Goal: Task Accomplishment & Management: Use online tool/utility

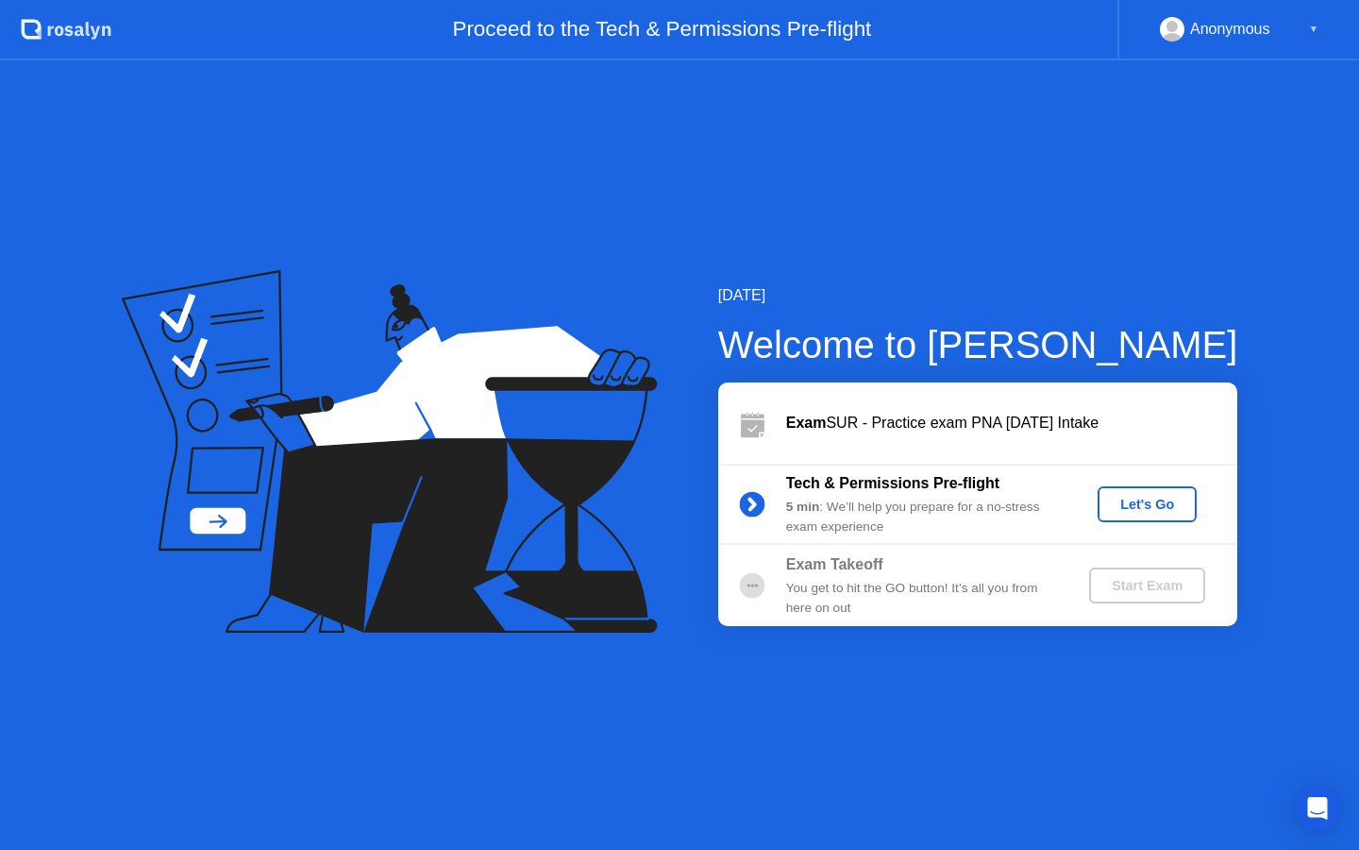
click at [1156, 503] on div "Let's Go" at bounding box center [1147, 504] width 84 height 15
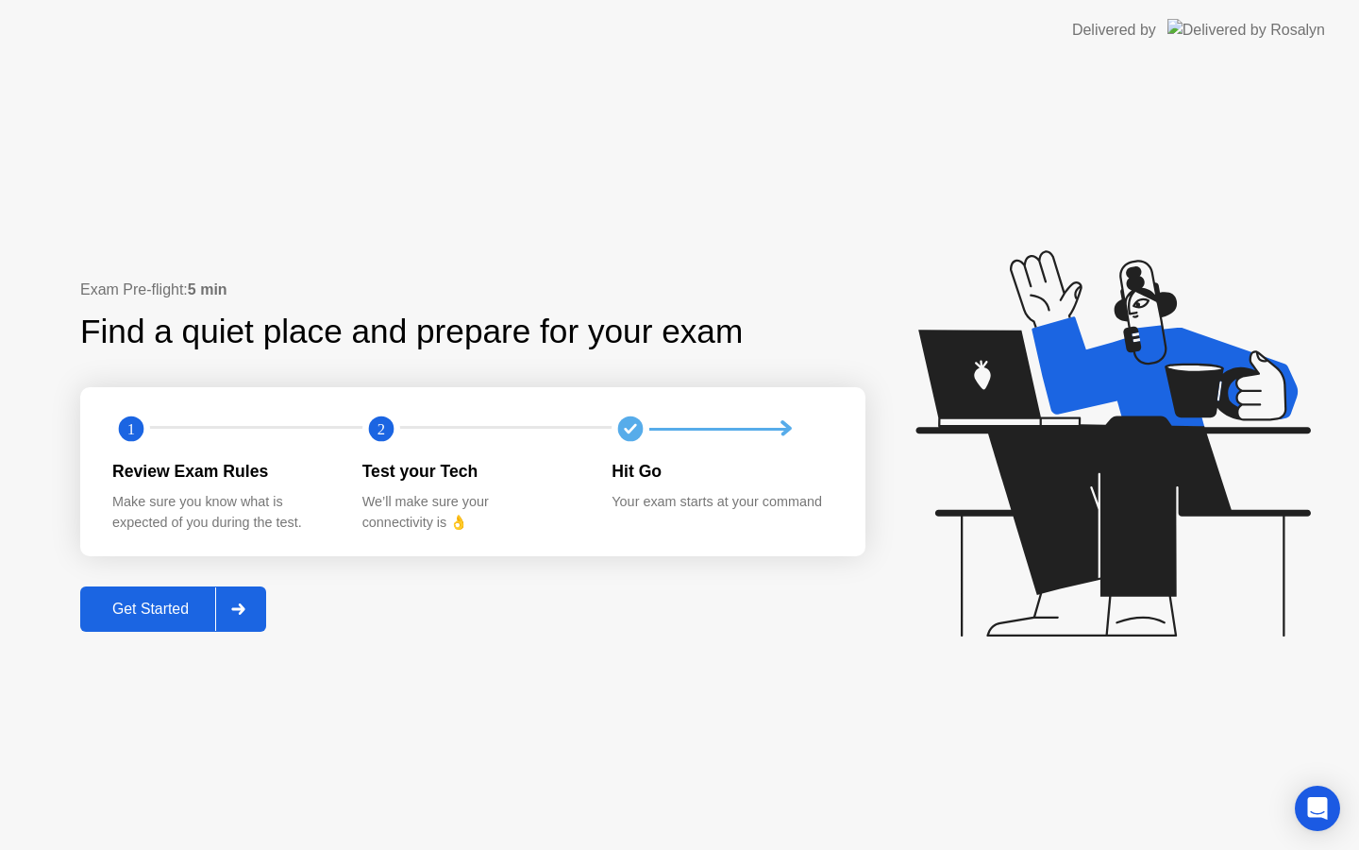
click at [179, 614] on div "Get Started" at bounding box center [150, 608] width 129 height 17
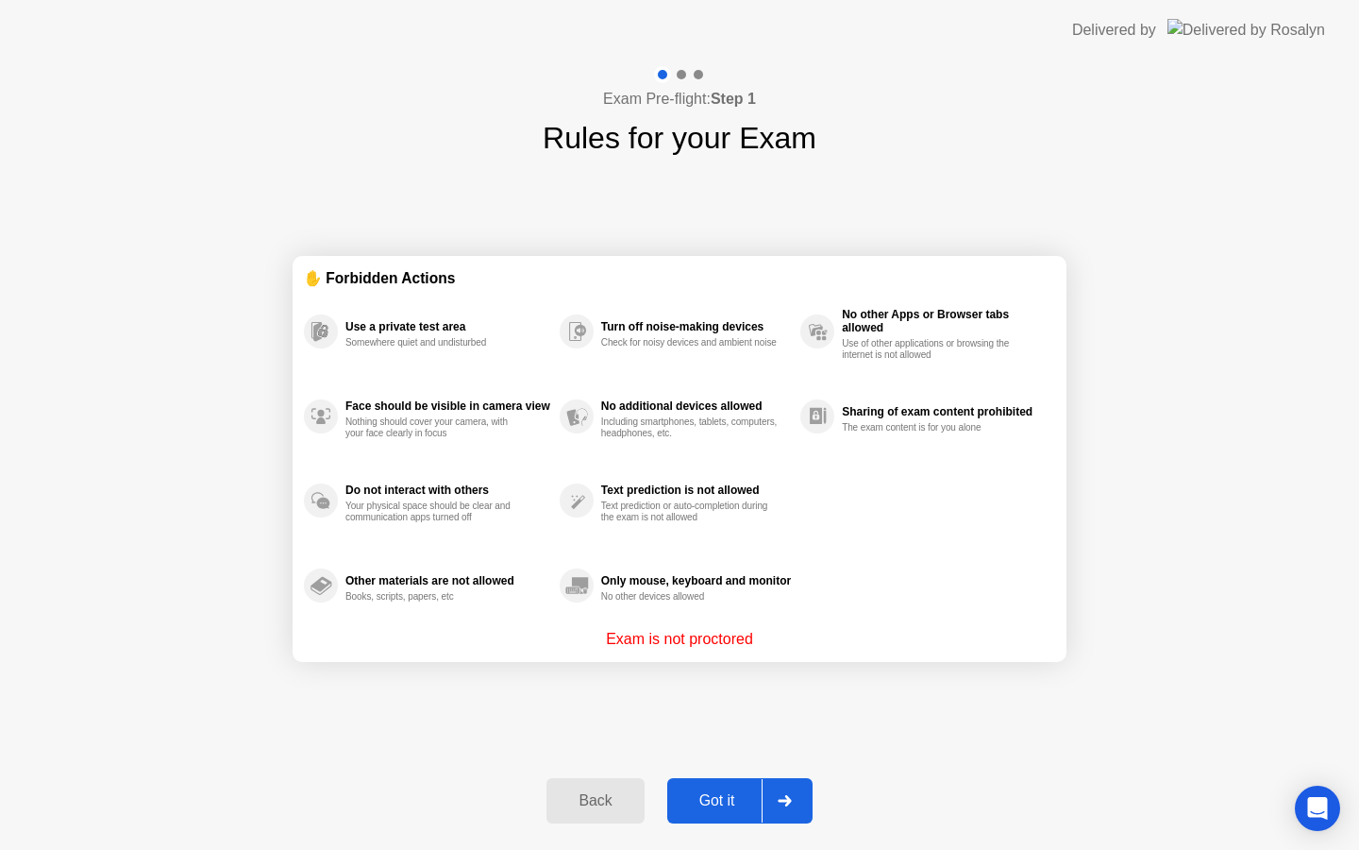
click at [716, 803] on div "Got it" at bounding box center [717, 800] width 89 height 17
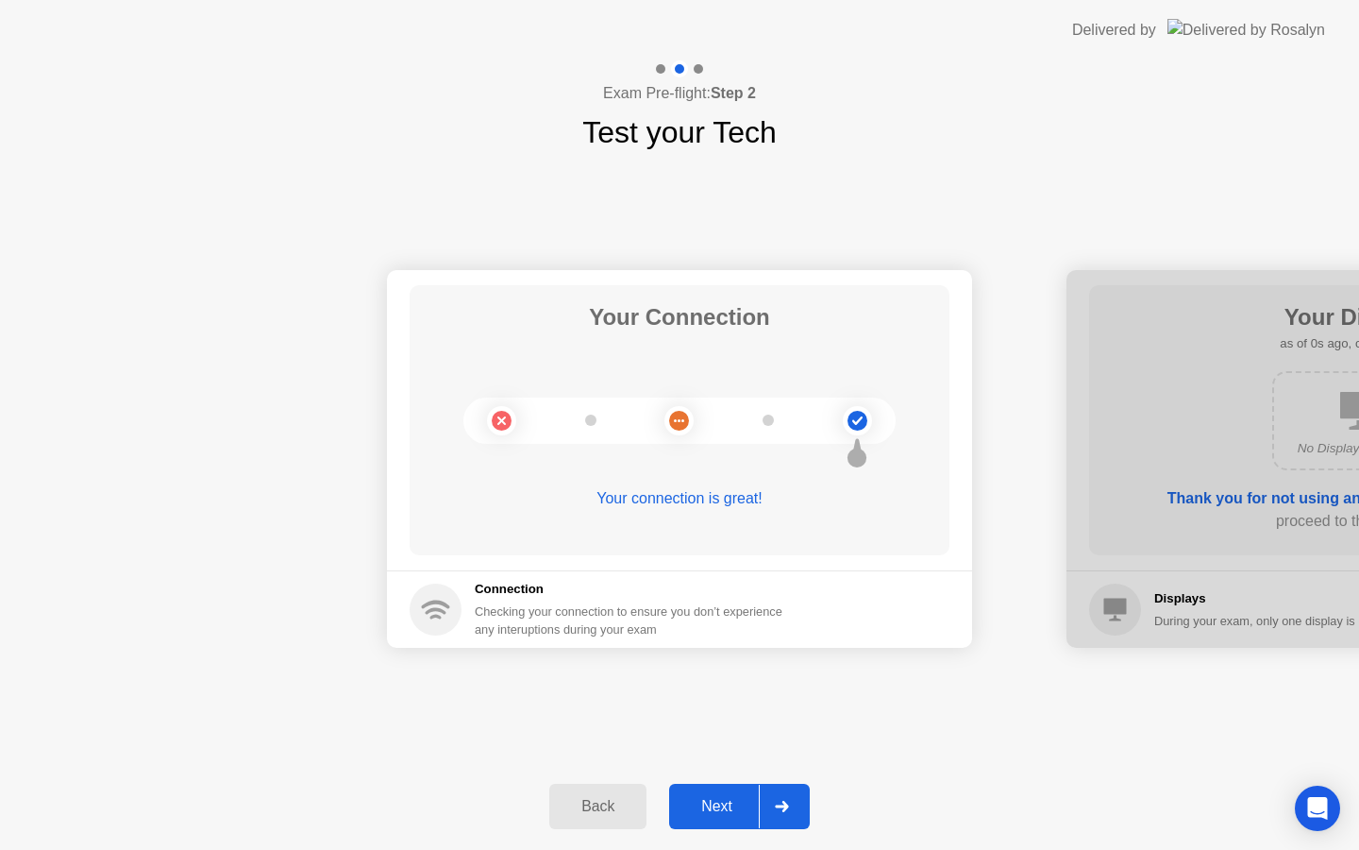
click at [716, 803] on div "Next" at bounding box center [717, 806] width 84 height 17
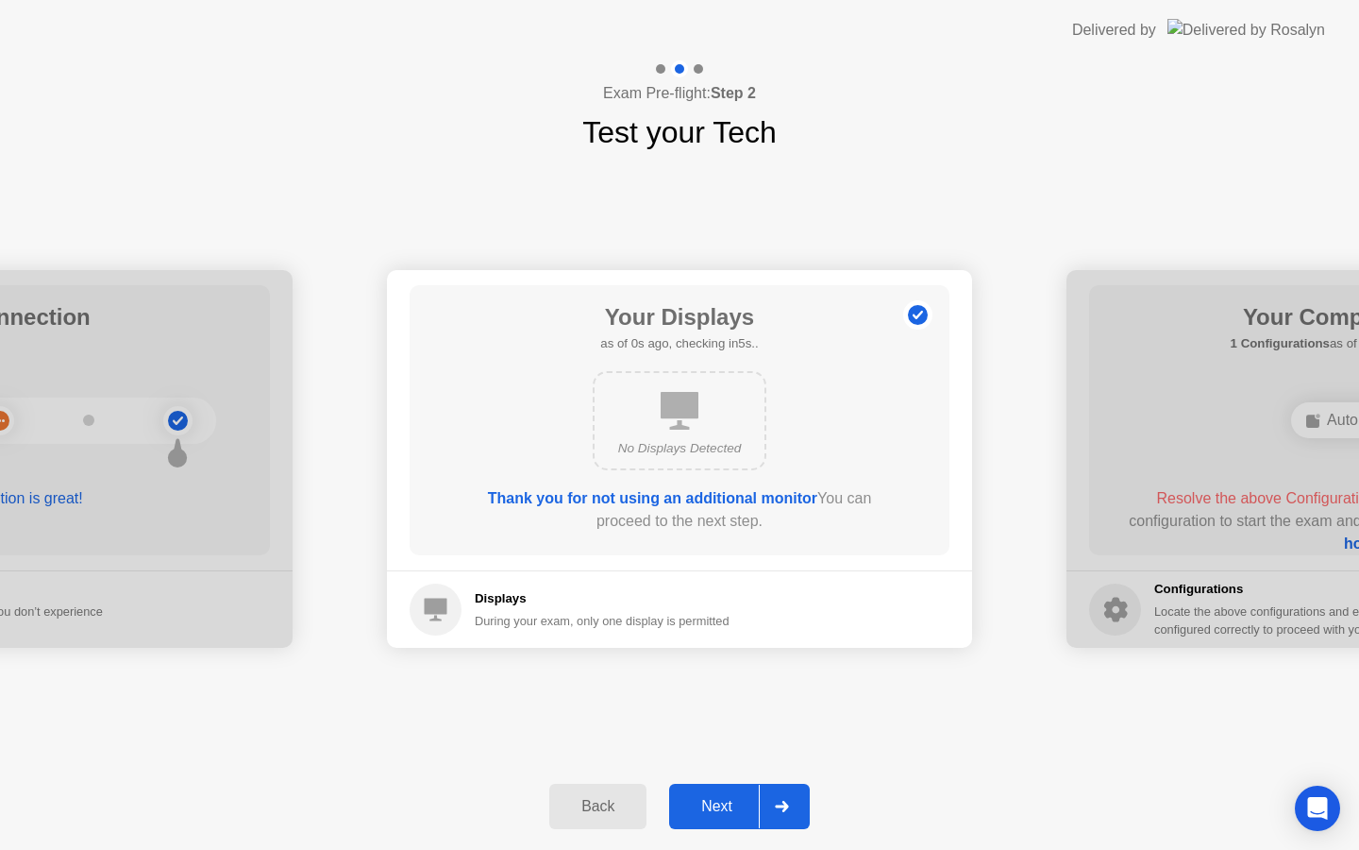
click at [716, 803] on div "Next" at bounding box center [717, 806] width 84 height 17
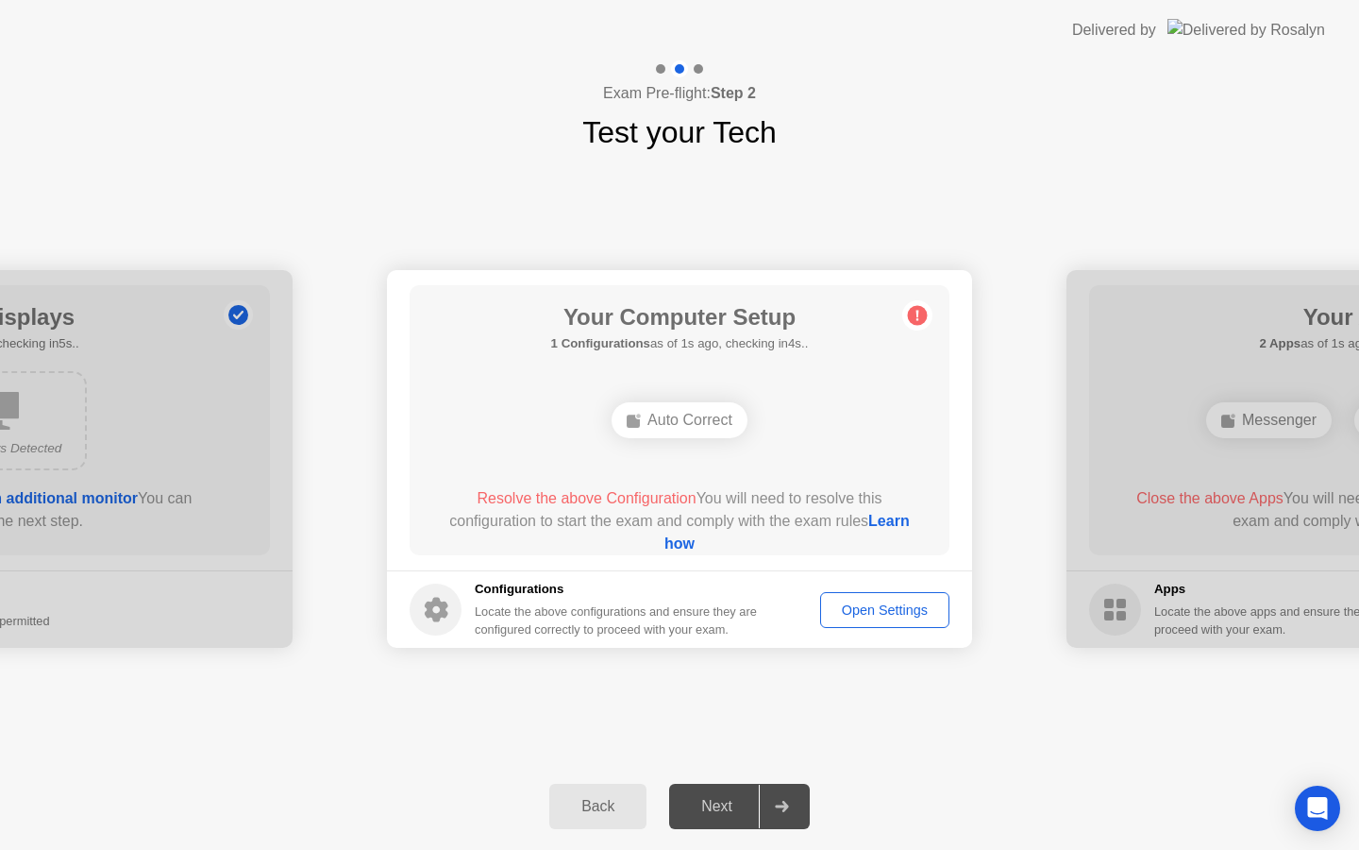
click at [733, 813] on div "Next" at bounding box center [717, 806] width 84 height 17
click at [785, 799] on div at bounding box center [781, 805] width 45 height 43
click at [872, 602] on div "Open Settings" at bounding box center [885, 609] width 116 height 15
click at [688, 420] on div "Auto Correct" at bounding box center [680, 420] width 136 height 36
click at [615, 495] on span "Resolve the above Configuration" at bounding box center [586, 498] width 219 height 16
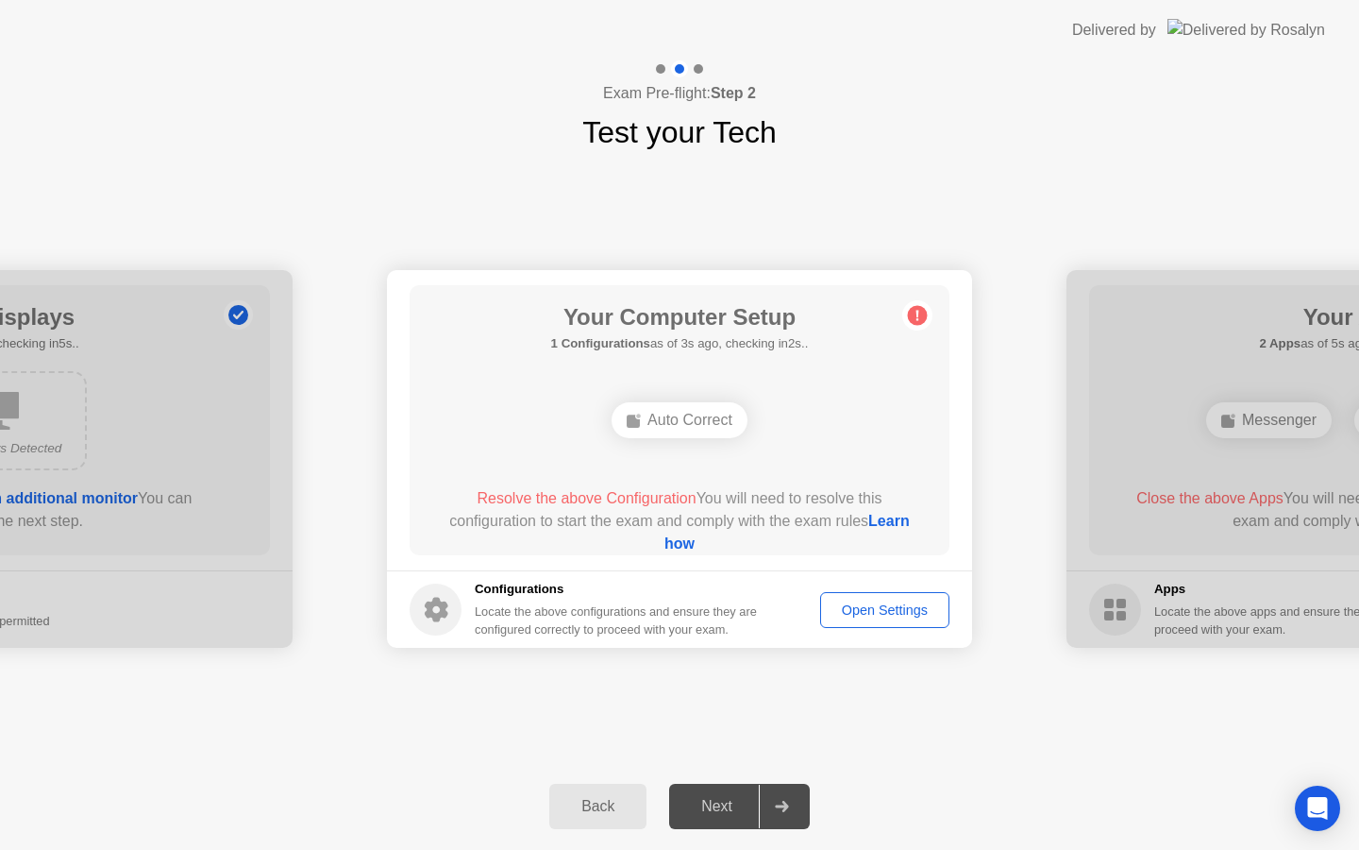
click at [616, 506] on span "Resolve the above Configuration" at bounding box center [586, 498] width 219 height 16
click at [621, 498] on span "Resolve the above Configuration" at bounding box center [586, 498] width 219 height 16
click at [935, 290] on div "Your Computer Setup 1 Configurations as of 1s ago, checking in4s.. Auto Correct…" at bounding box center [680, 420] width 540 height 270
click at [895, 608] on div "Open Settings" at bounding box center [885, 609] width 116 height 15
click at [673, 542] on link "Learn how" at bounding box center [787, 532] width 245 height 39
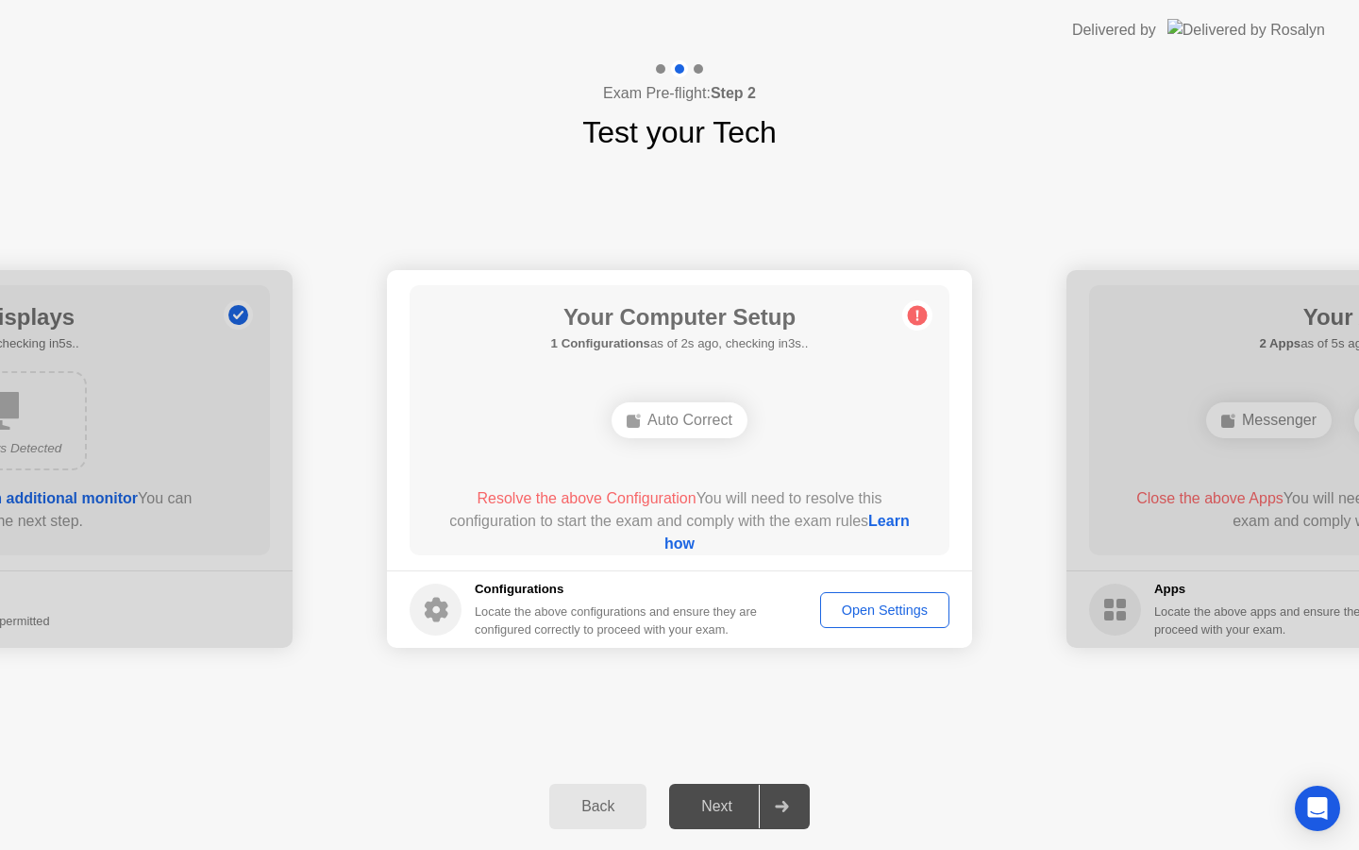
click at [880, 611] on div "Open Settings" at bounding box center [885, 609] width 116 height 15
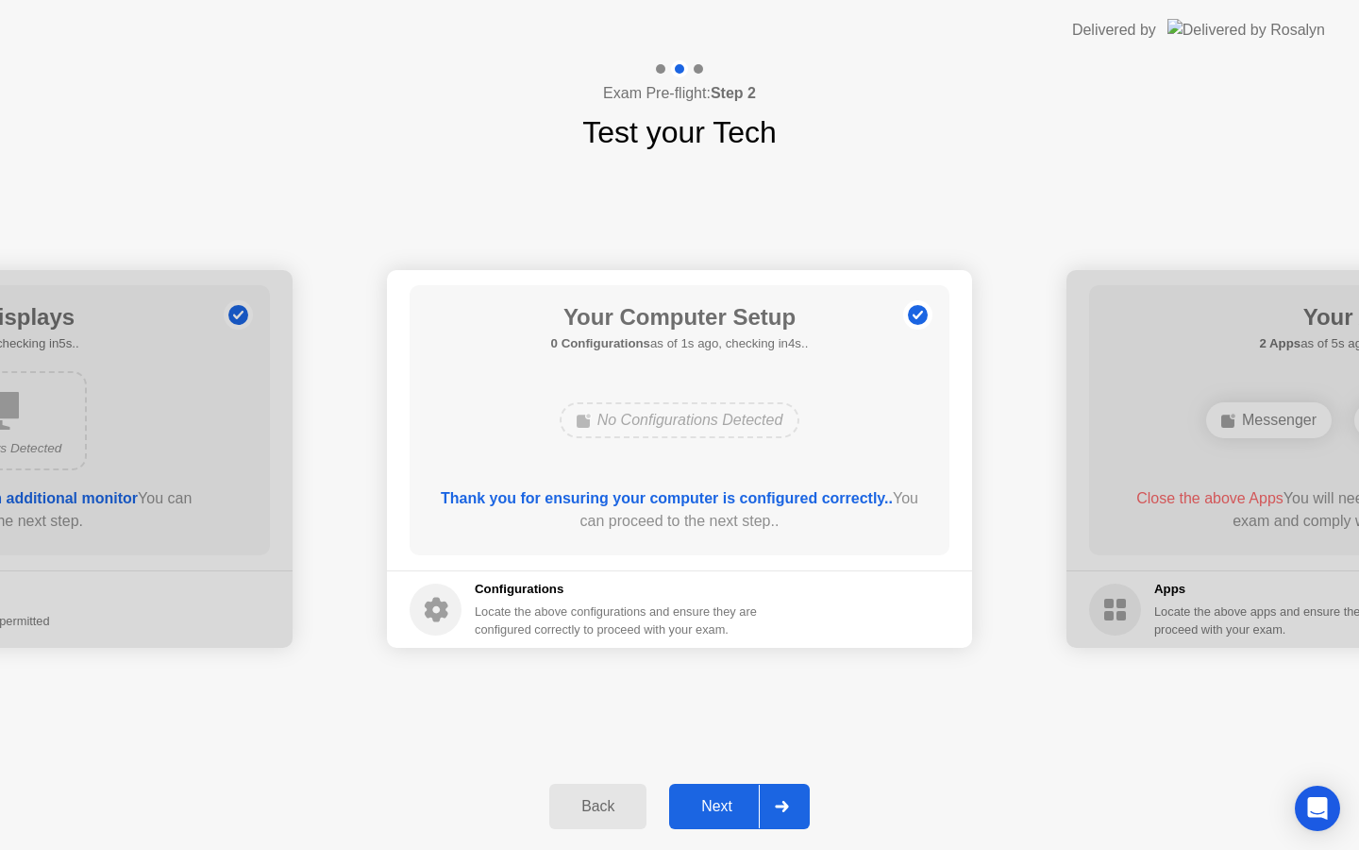
click at [951, 702] on div "Your Connection Your connection is great! Connection Checking your connection t…" at bounding box center [679, 459] width 1359 height 608
click at [748, 806] on div "Next" at bounding box center [717, 806] width 84 height 17
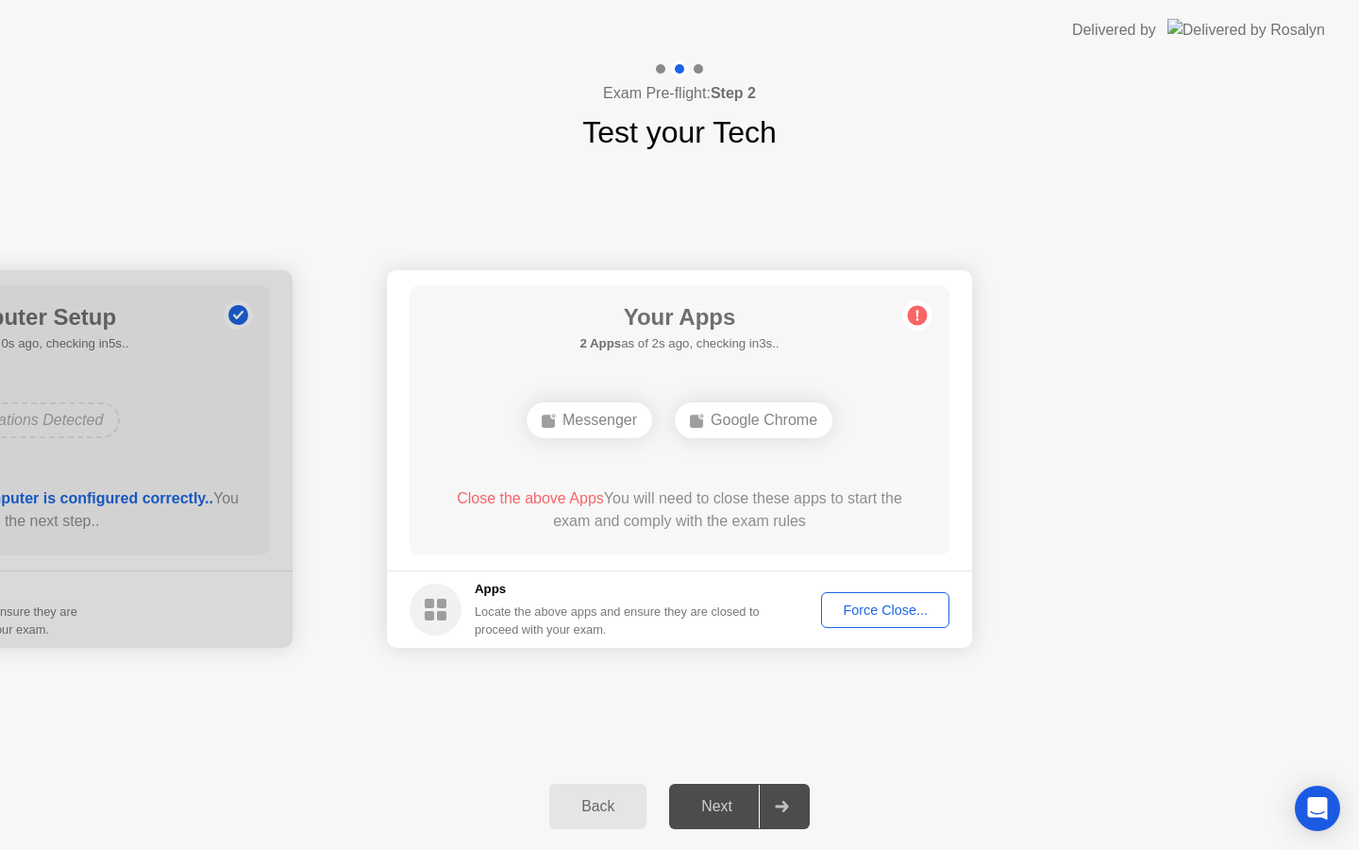
click at [866, 617] on div "Force Close..." at bounding box center [885, 609] width 115 height 15
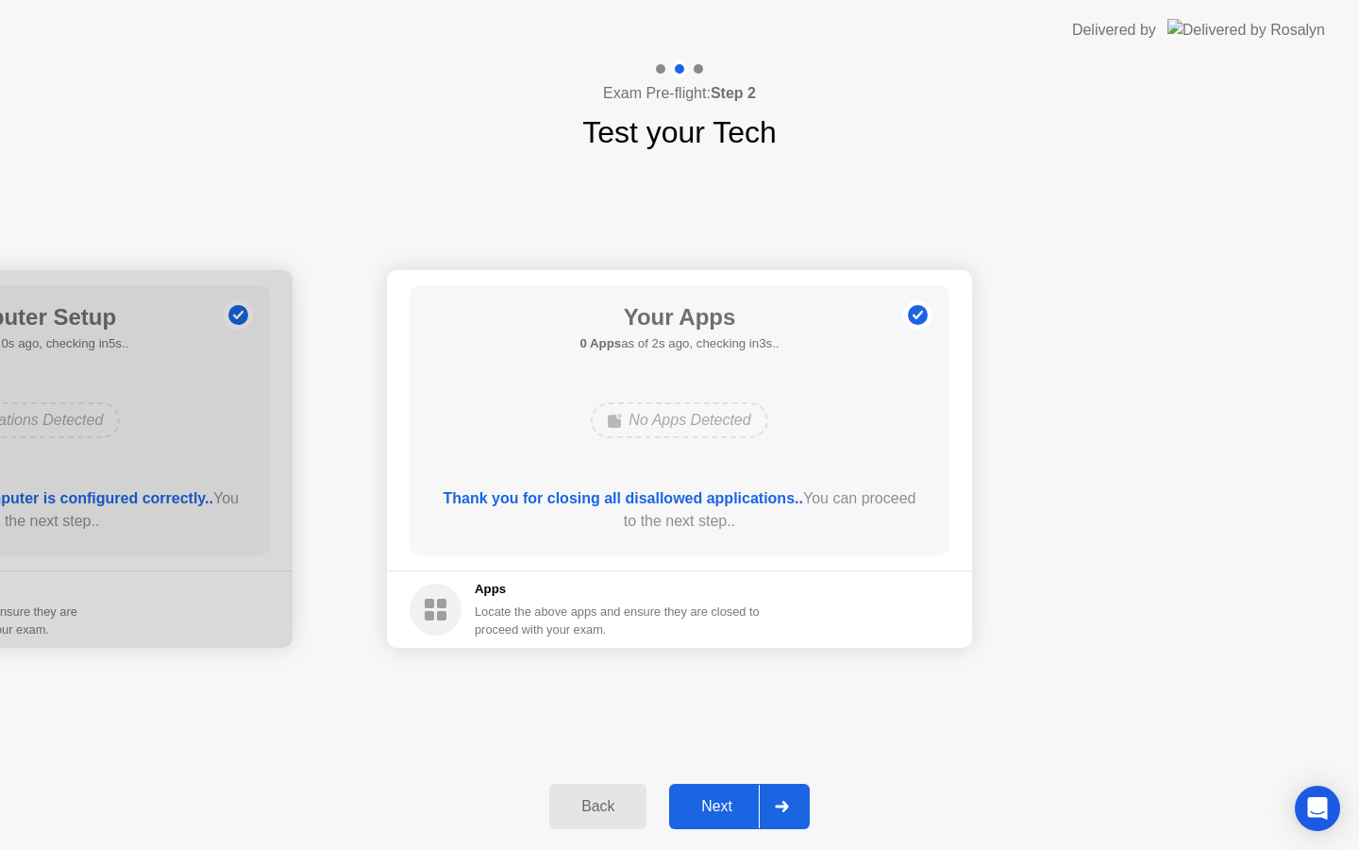
click at [723, 803] on div "Next" at bounding box center [717, 806] width 84 height 17
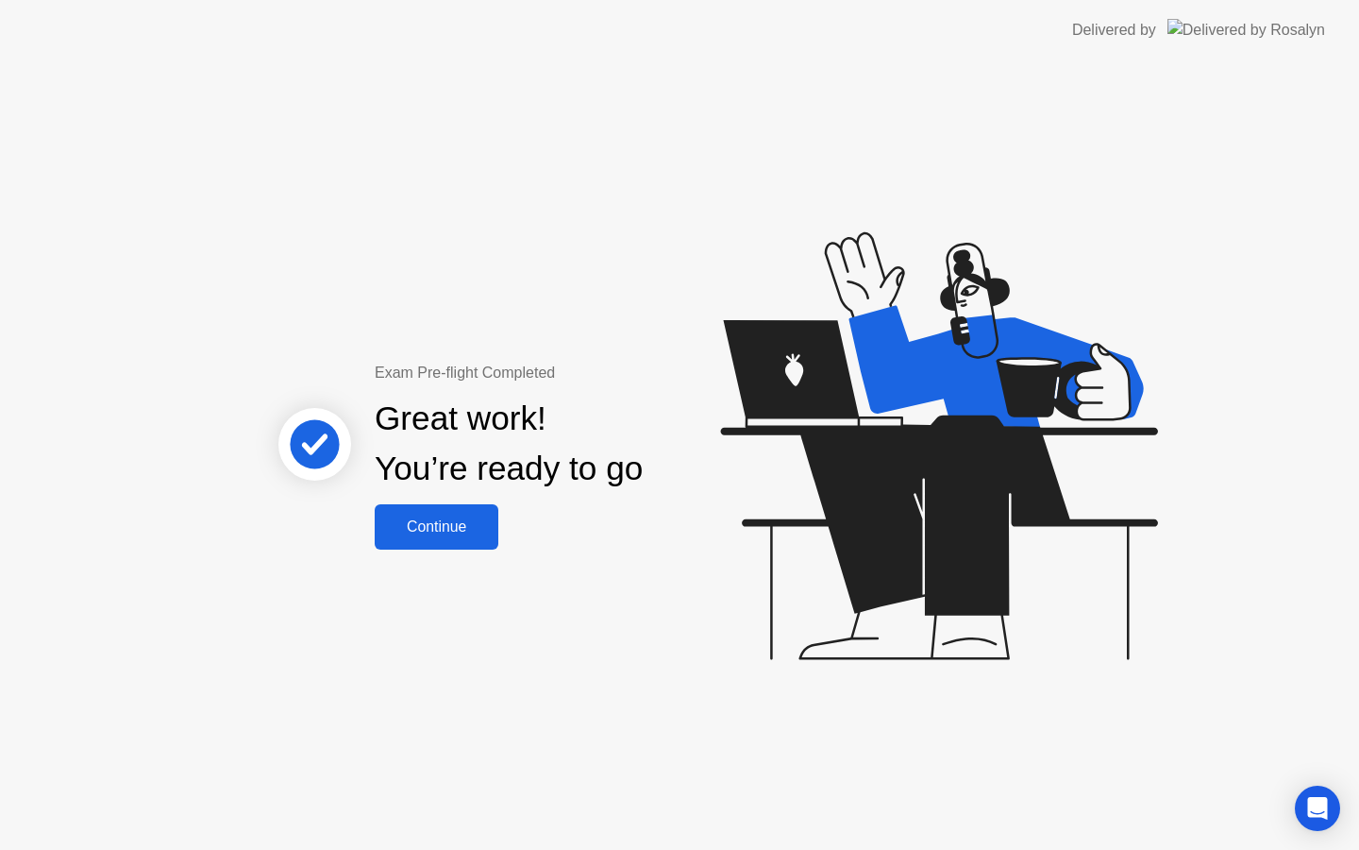
click at [464, 507] on button "Continue" at bounding box center [437, 526] width 124 height 45
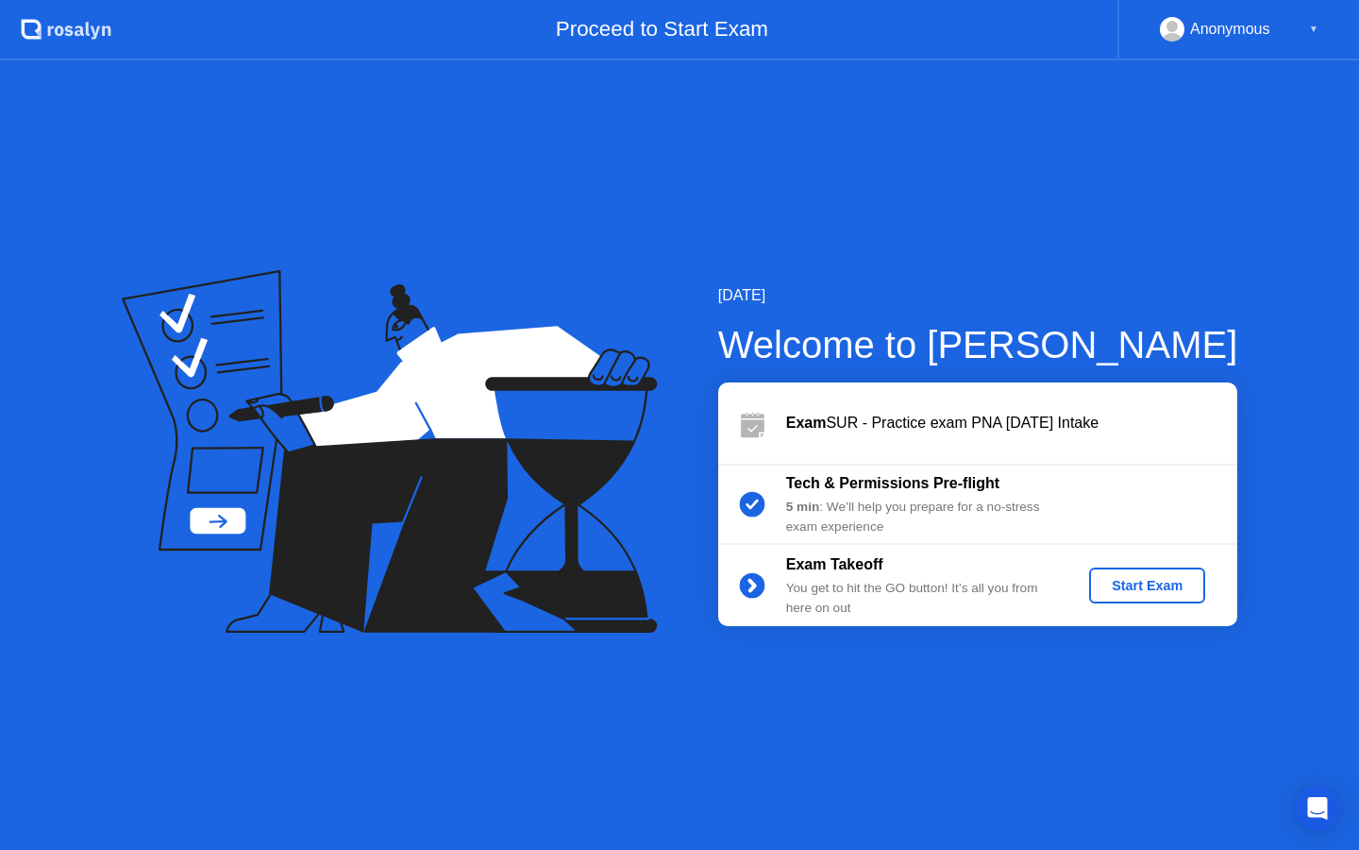
click at [1137, 586] on div "Start Exam" at bounding box center [1147, 585] width 101 height 15
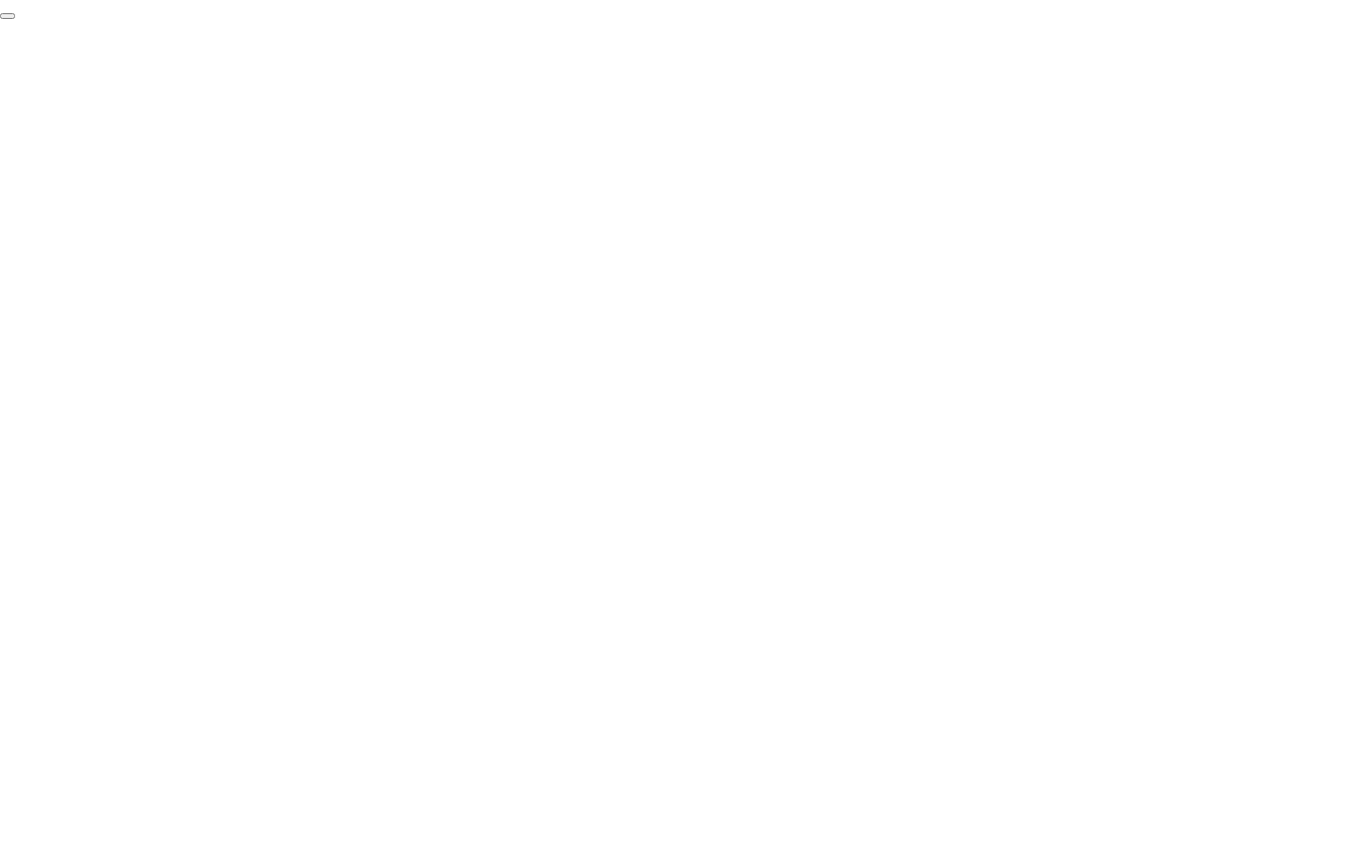
click div "End Proctoring Session"
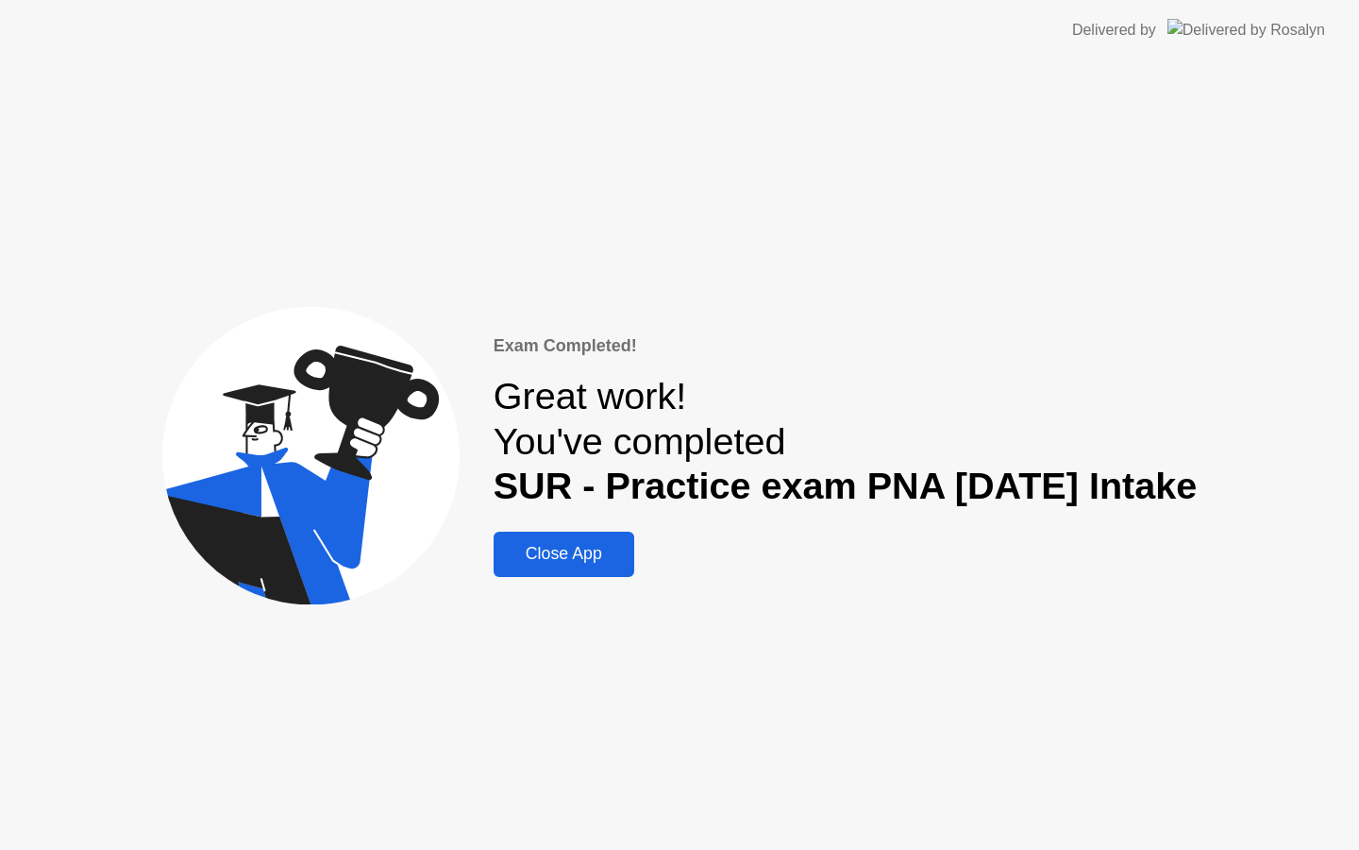
click at [589, 551] on div "Close App" at bounding box center [563, 554] width 129 height 20
